Goal: Task Accomplishment & Management: Manage account settings

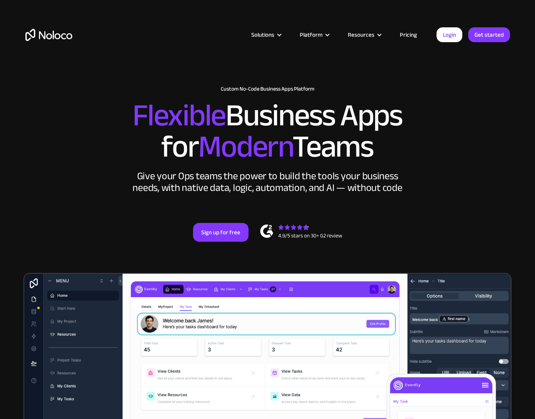
click at [408, 32] on link "Pricing" at bounding box center [408, 35] width 37 height 10
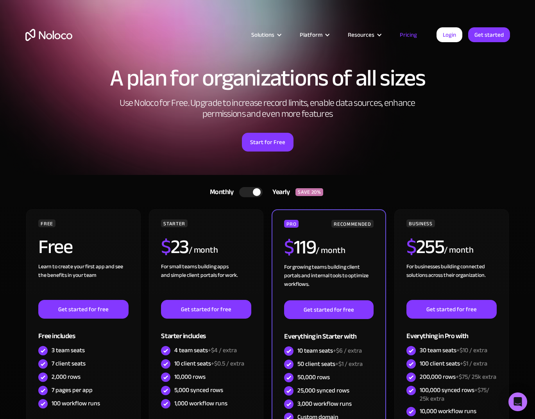
click at [409, 36] on link "Pricing" at bounding box center [408, 35] width 37 height 10
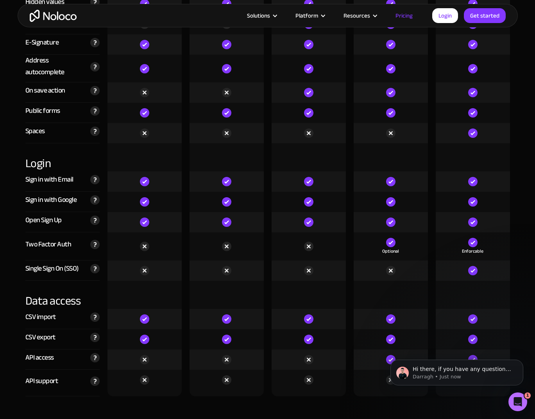
scroll to position [2487, 0]
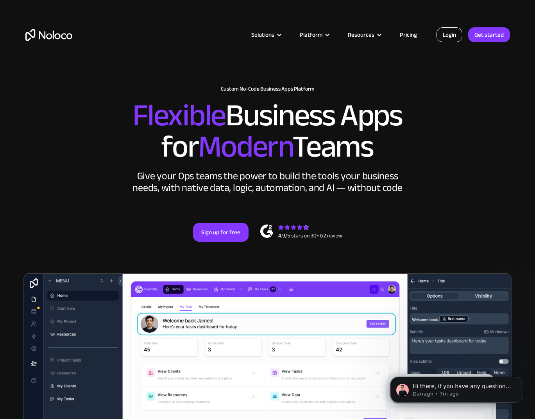
click at [444, 31] on link "Login" at bounding box center [449, 34] width 26 height 15
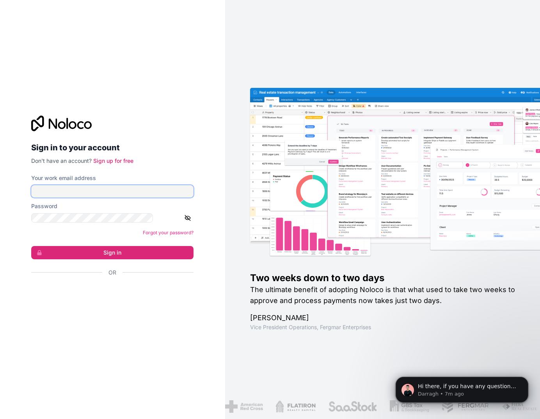
type input "[EMAIL_ADDRESS][DOMAIN_NAME]"
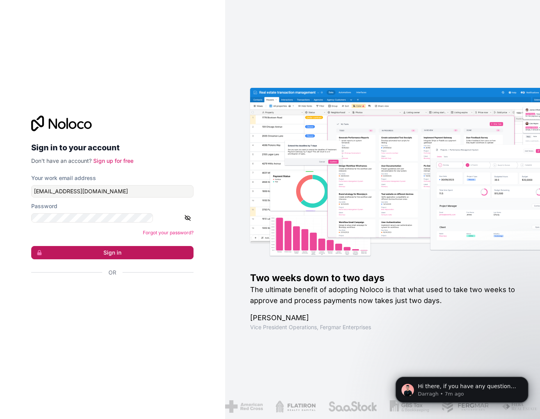
click at [91, 246] on button "Sign in" at bounding box center [112, 252] width 162 height 13
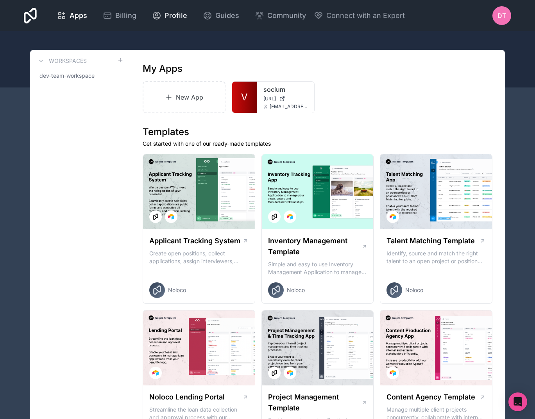
click at [164, 10] on span "Profile" at bounding box center [175, 15] width 23 height 11
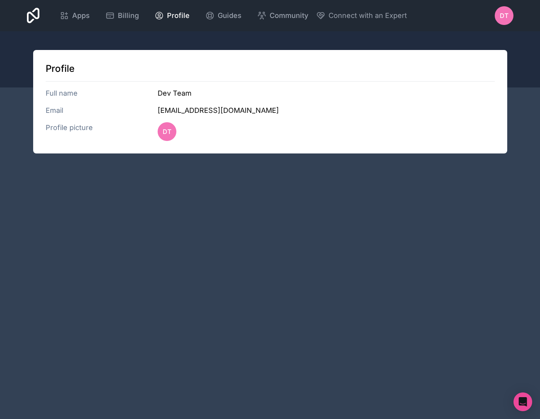
click at [509, 11] on span "DT" at bounding box center [504, 15] width 9 height 9
